Goal: Navigation & Orientation: Find specific page/section

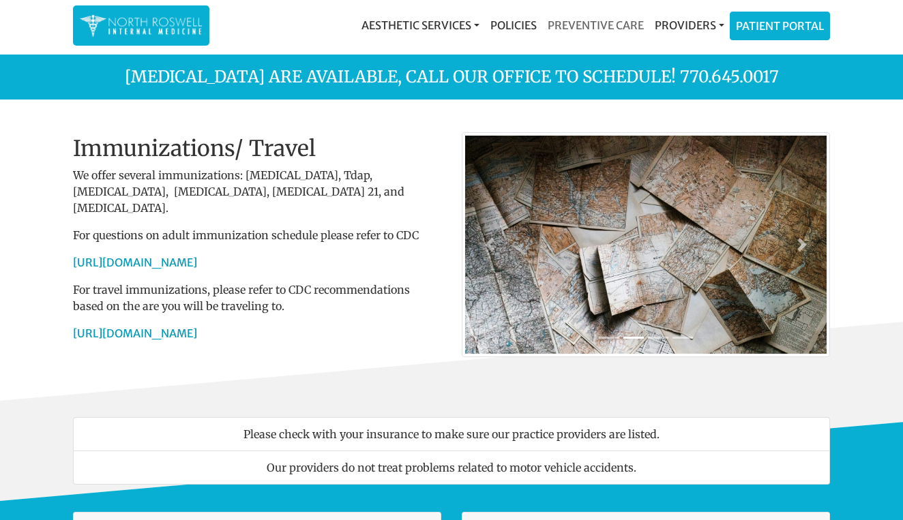
click at [616, 25] on link "Preventive Care" at bounding box center [595, 25] width 107 height 27
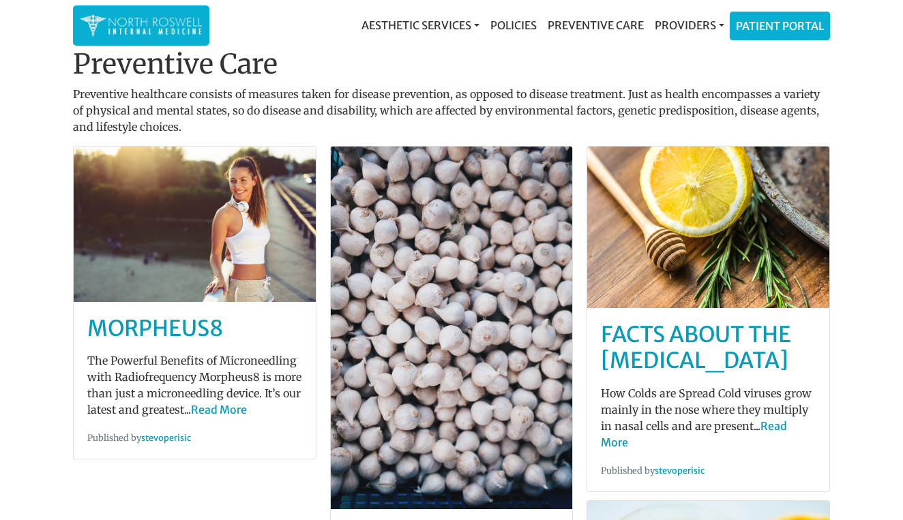
scroll to position [36, 0]
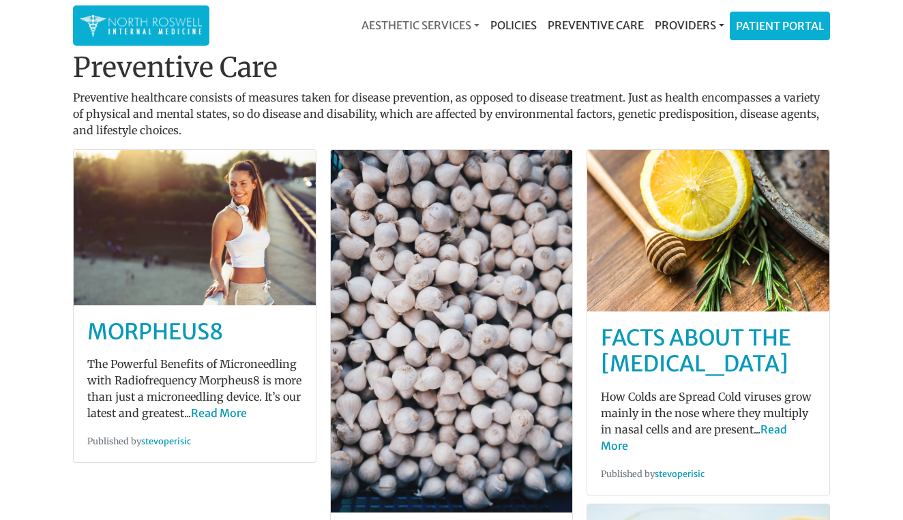
click at [407, 20] on link "Aesthetic Services" at bounding box center [420, 25] width 129 height 27
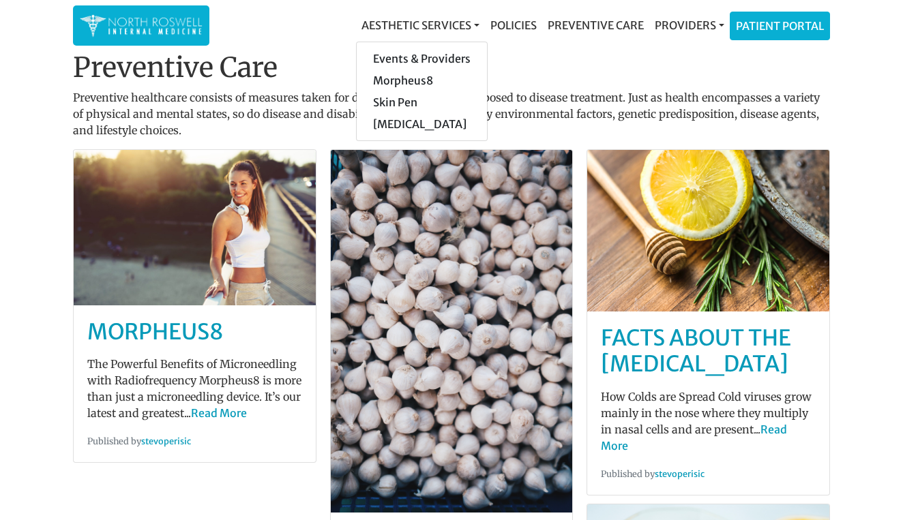
click at [552, 63] on h1 "Preventive Care" at bounding box center [451, 67] width 757 height 33
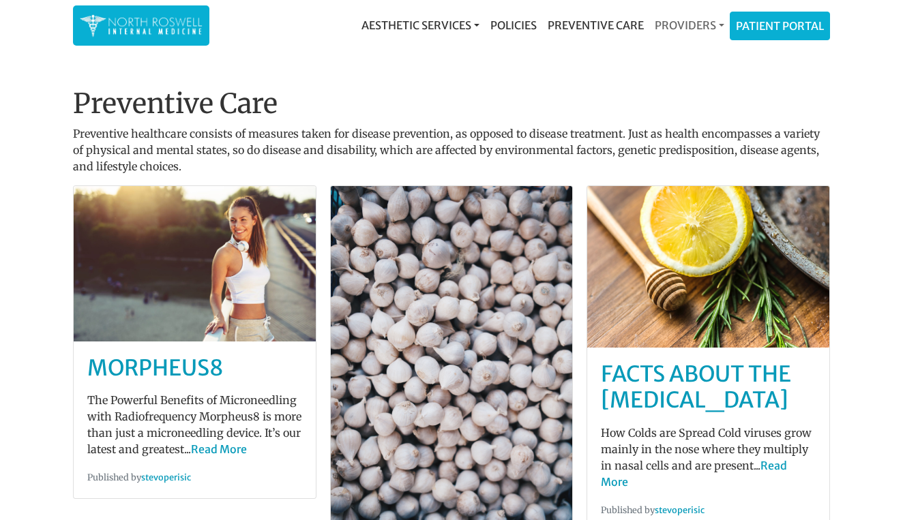
scroll to position [0, 0]
click at [708, 29] on link "Providers" at bounding box center [689, 25] width 80 height 27
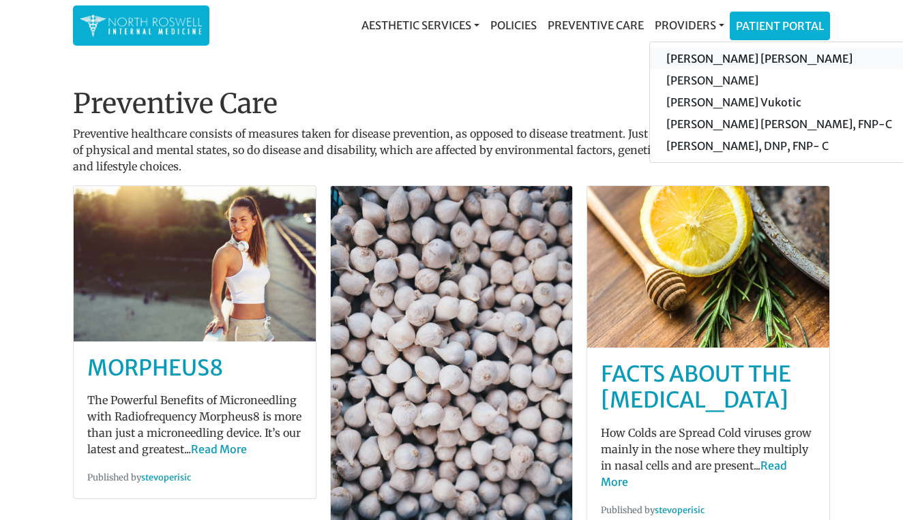
click at [707, 54] on link "[PERSON_NAME] [PERSON_NAME]" at bounding box center [779, 59] width 258 height 22
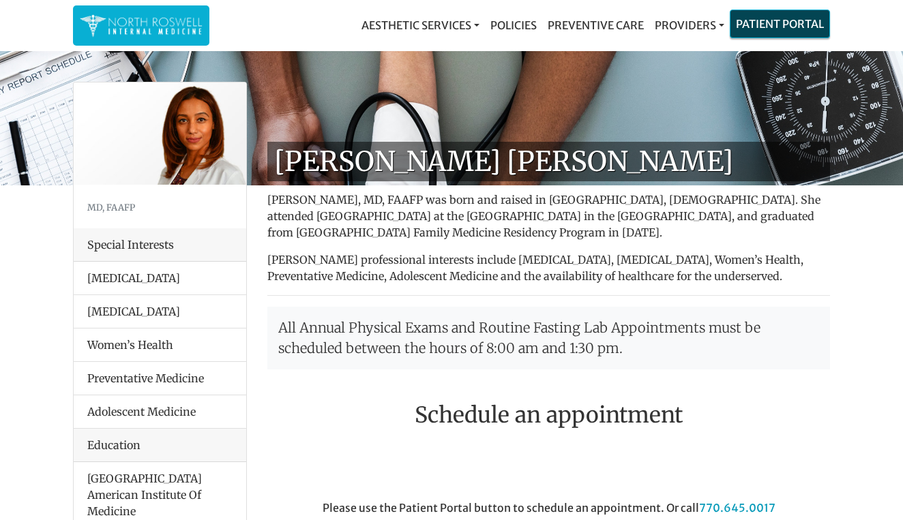
click at [767, 23] on link "Patient Portal" at bounding box center [779, 23] width 99 height 27
